Goal: Find specific page/section: Find specific page/section

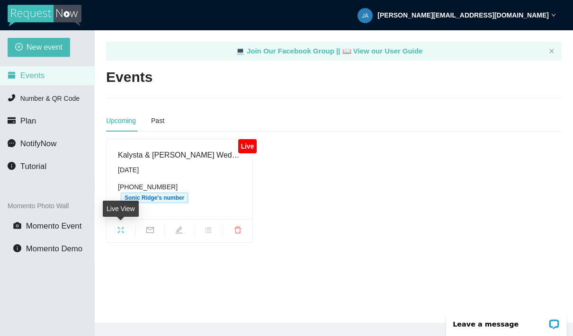
click at [115, 219] on div "Live View" at bounding box center [121, 212] width 36 height 23
click at [119, 231] on icon "fullscreen" at bounding box center [121, 230] width 6 height 6
